Goal: Task Accomplishment & Management: Manage account settings

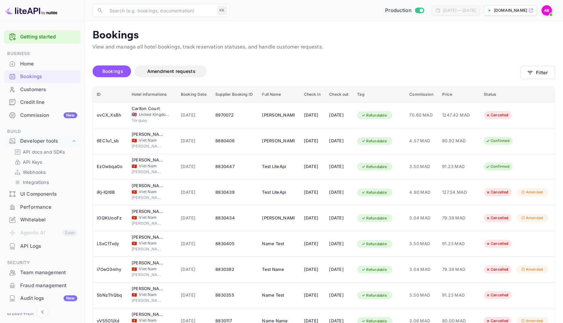
click at [543, 13] on img at bounding box center [547, 10] width 10 height 10
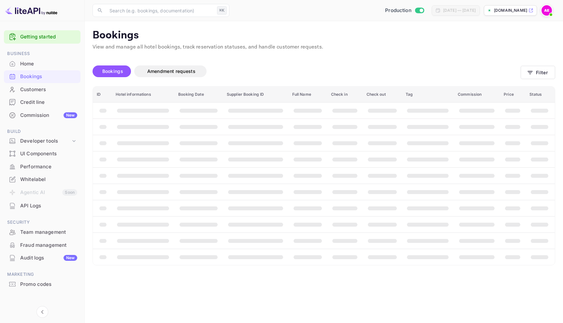
click at [547, 11] on img at bounding box center [547, 10] width 10 height 10
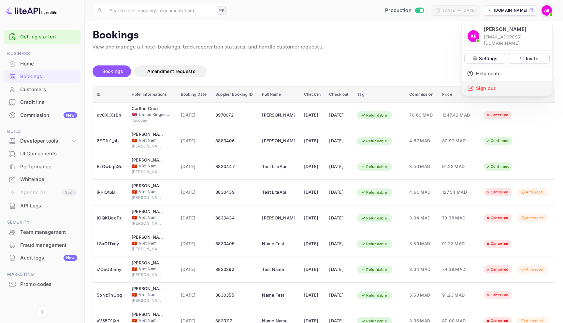
click at [495, 81] on div "Sign out" at bounding box center [507, 88] width 91 height 14
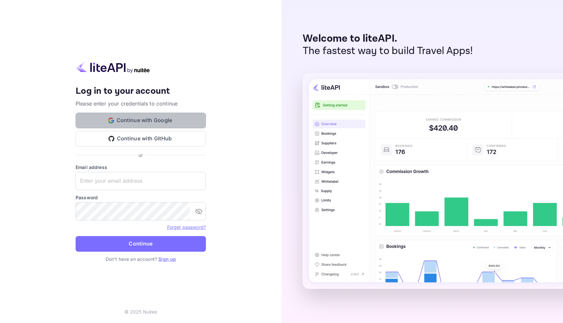
click at [131, 116] on button "Continue with Google" at bounding box center [141, 121] width 130 height 16
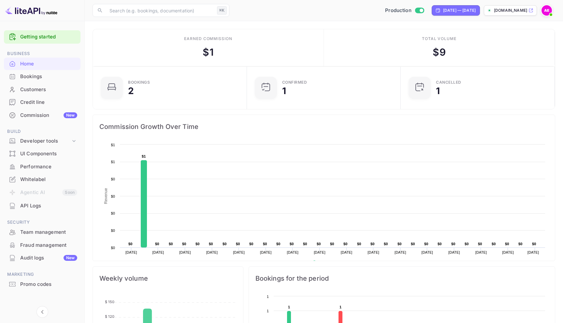
scroll to position [1, 0]
click at [548, 6] on img at bounding box center [547, 10] width 10 height 10
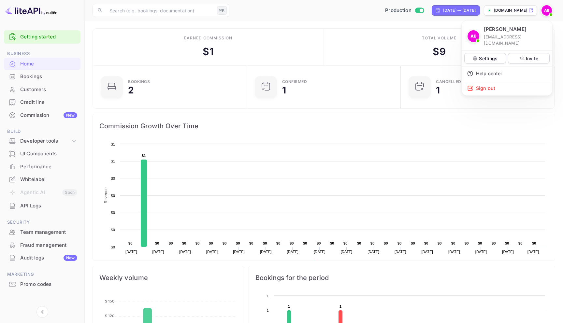
click at [26, 12] on div at bounding box center [281, 161] width 563 height 323
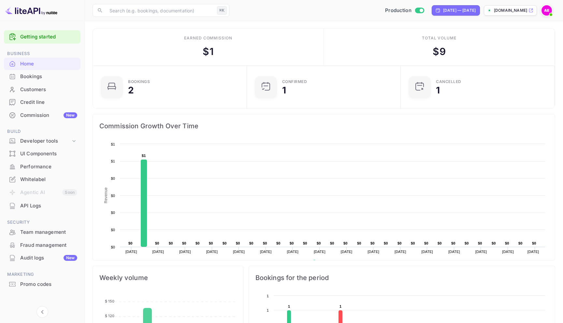
click at [550, 9] on img at bounding box center [547, 10] width 10 height 10
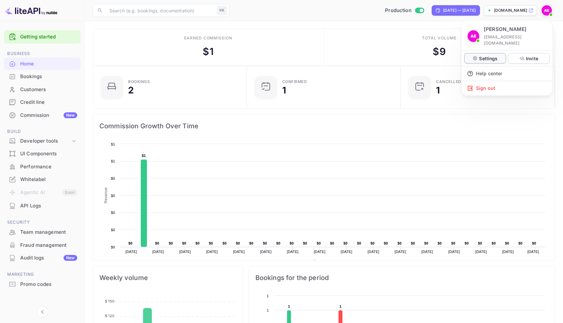
click at [492, 55] on p "Settings" at bounding box center [488, 58] width 19 height 7
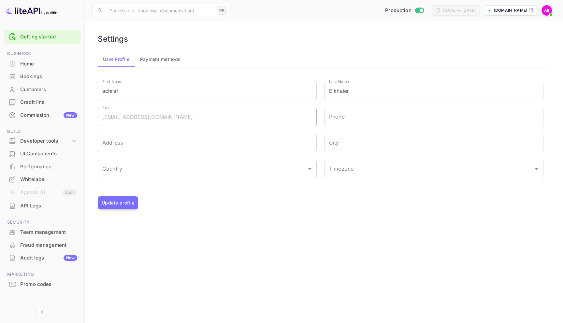
click at [168, 56] on button "Payment methods" at bounding box center [160, 59] width 51 height 16
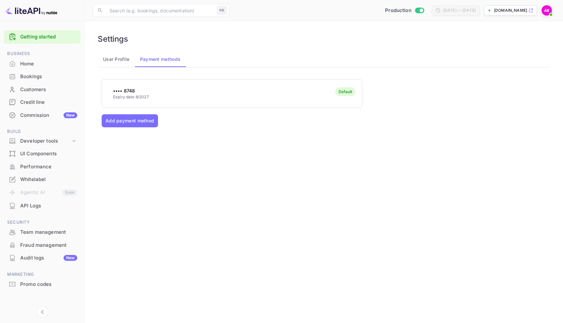
click at [46, 64] on div "Home" at bounding box center [48, 63] width 57 height 7
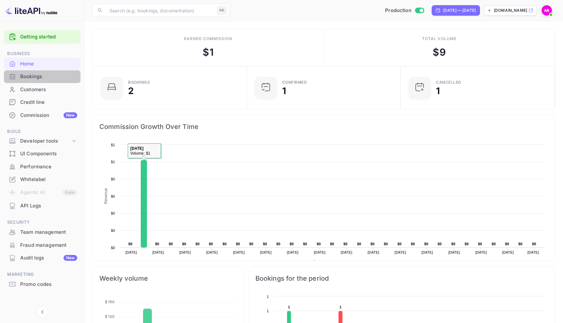
click at [33, 74] on div "Bookings" at bounding box center [48, 76] width 57 height 7
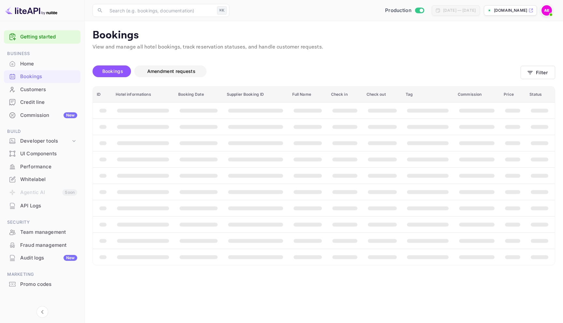
click at [173, 73] on span "Amendment requests" at bounding box center [171, 71] width 48 height 6
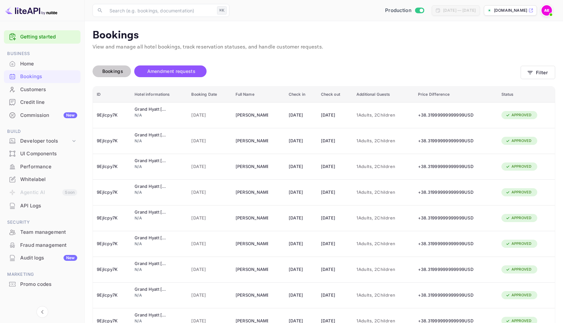
click at [113, 65] on button "Bookings" at bounding box center [112, 71] width 38 height 12
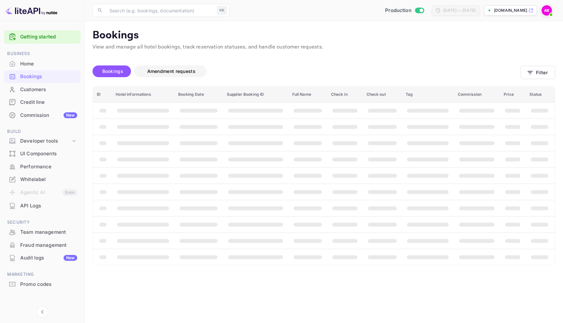
click at [173, 66] on button "Amendment requests" at bounding box center [170, 71] width 72 height 12
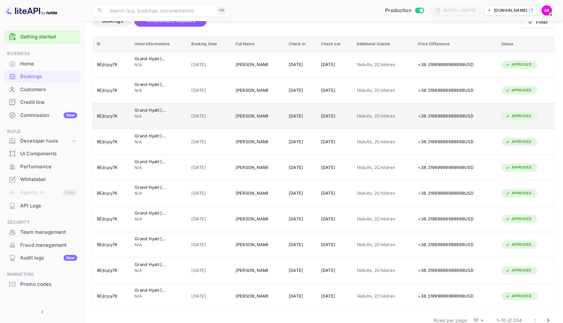
scroll to position [64, 0]
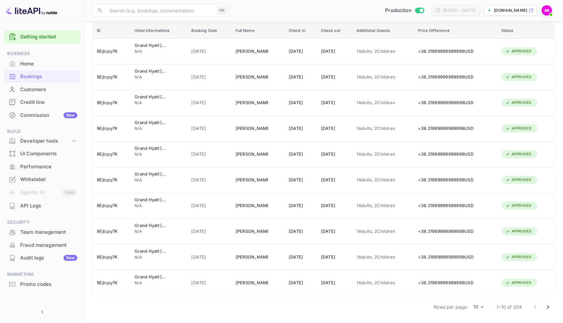
click at [548, 307] on icon "Go to next page" at bounding box center [548, 307] width 2 height 4
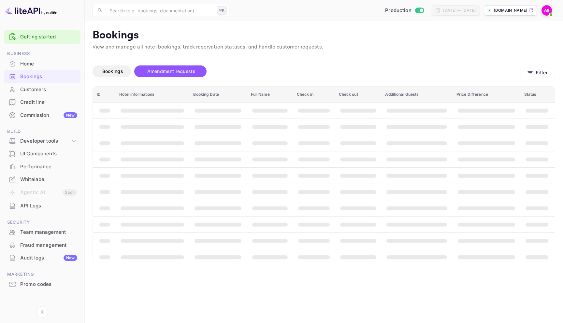
click at [154, 68] on span "Amendment requests" at bounding box center [171, 71] width 48 height 6
click at [113, 69] on span "Bookings" at bounding box center [112, 71] width 21 height 6
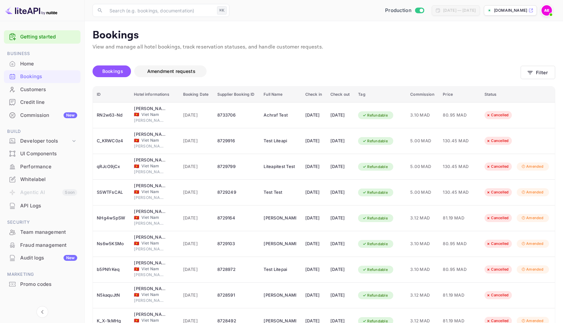
scroll to position [11, 0]
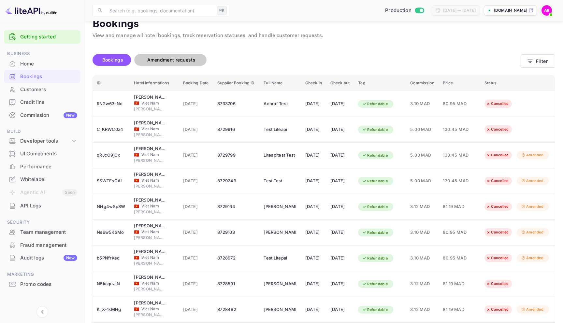
click at [160, 62] on span "Amendment requests" at bounding box center [171, 60] width 48 height 6
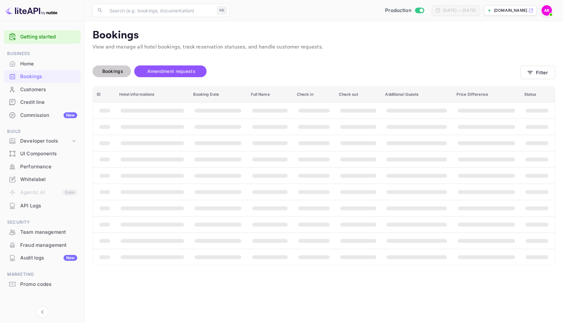
click at [113, 69] on span "Bookings" at bounding box center [112, 71] width 21 height 6
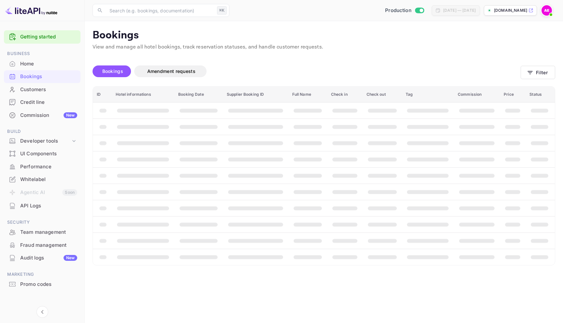
click at [296, 56] on div "Unsaved Changes Bookings Amendment requests Filter ID Hotel informations Bookin…" at bounding box center [320, 158] width 470 height 214
